Goal: Entertainment & Leisure: Browse casually

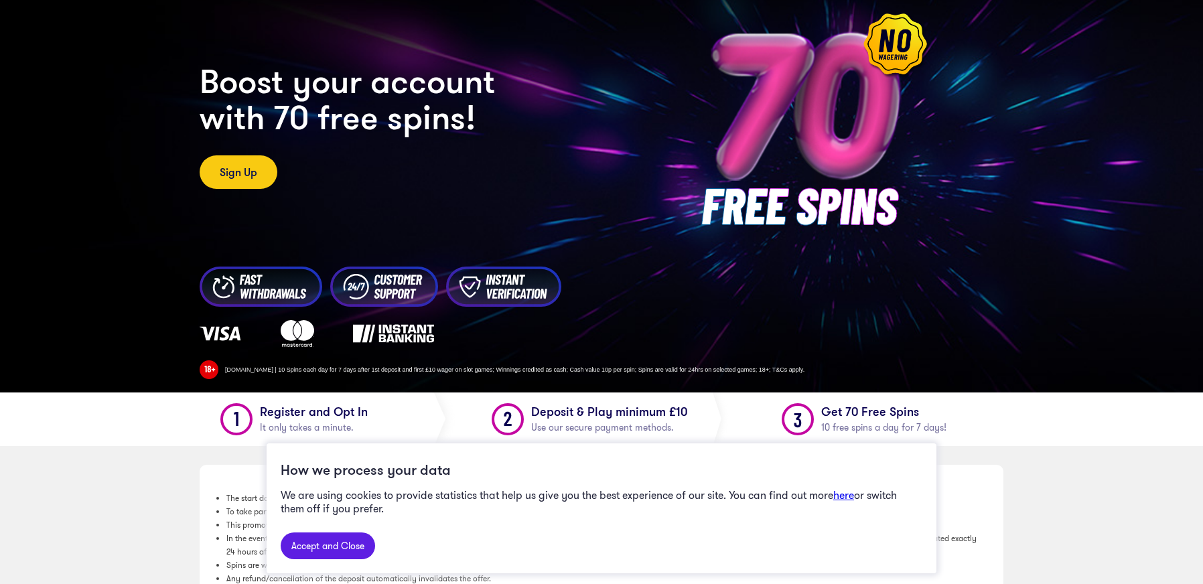
scroll to position [201, 0]
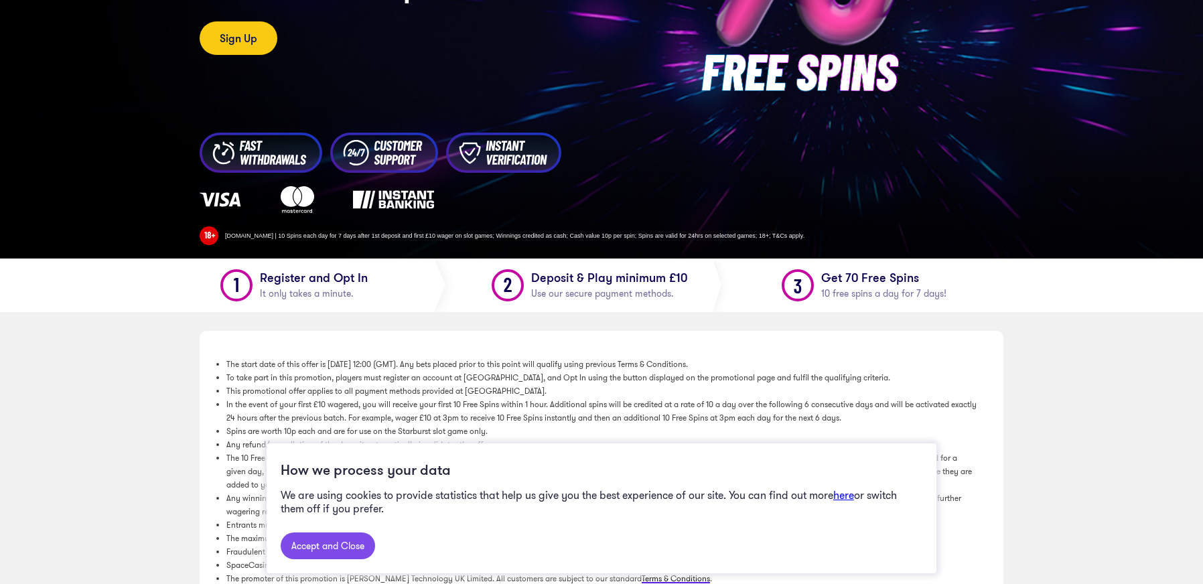
click at [349, 549] on link "Accept and Close" at bounding box center [328, 546] width 94 height 27
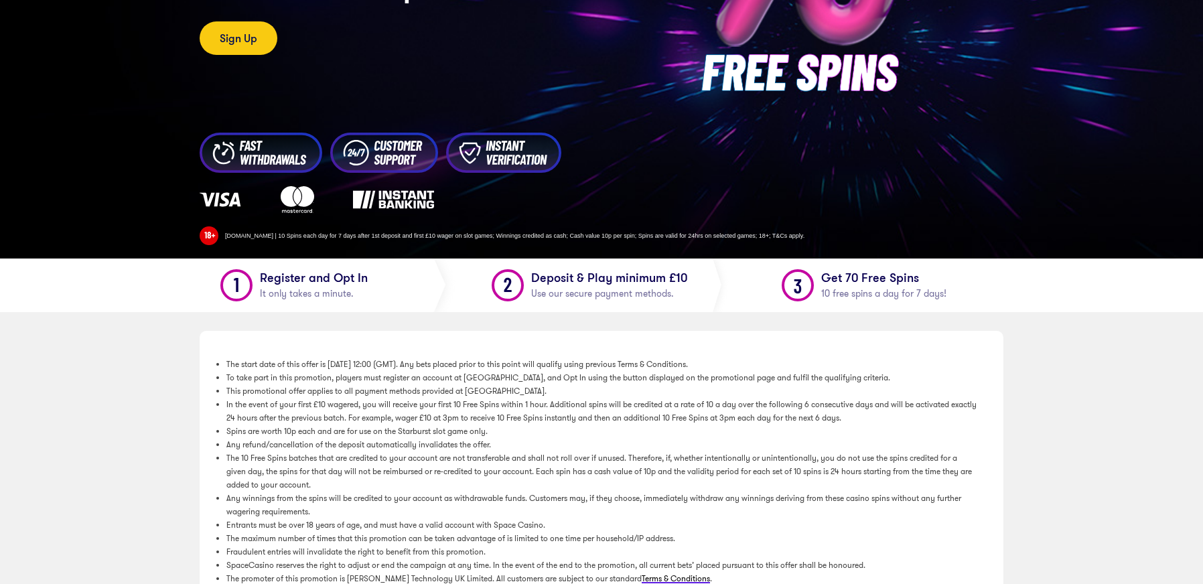
scroll to position [0, 0]
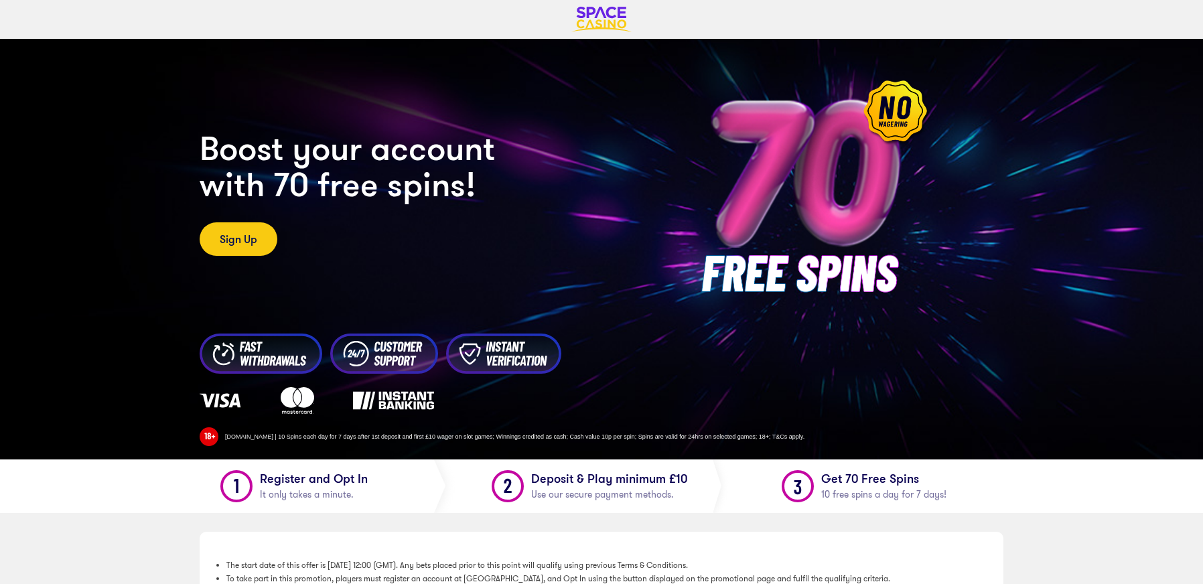
click at [1079, 249] on section "CASINO Boost your account with 70 free spins! Sign Up [DOMAIN_NAME] | 10 Spins …" at bounding box center [601, 249] width 1203 height 421
click at [607, 229] on div "CASINO Boost your account with 70 free spins! Sign Up" at bounding box center [434, 193] width 469 height 126
